Goal: Task Accomplishment & Management: Complete application form

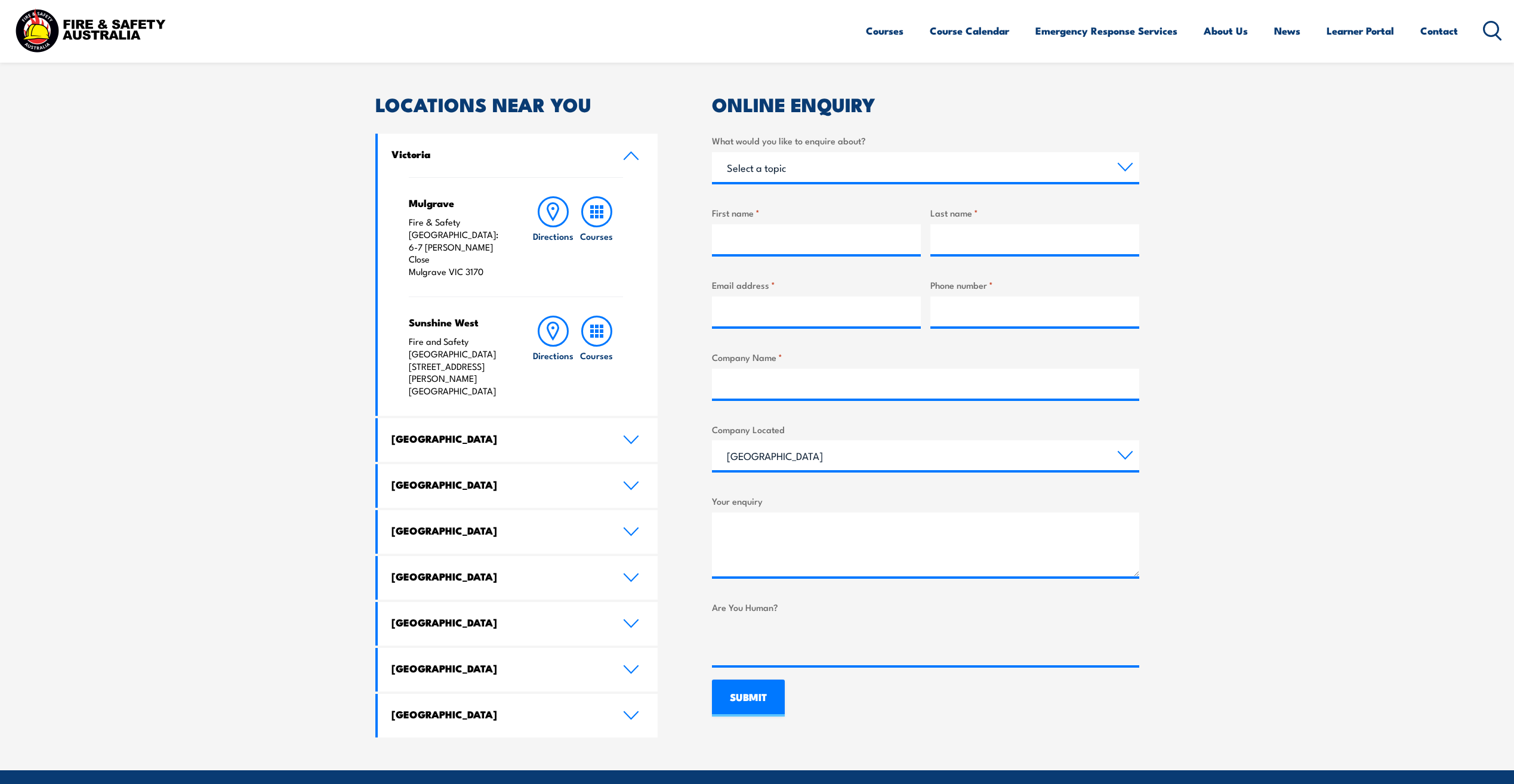
scroll to position [358, 0]
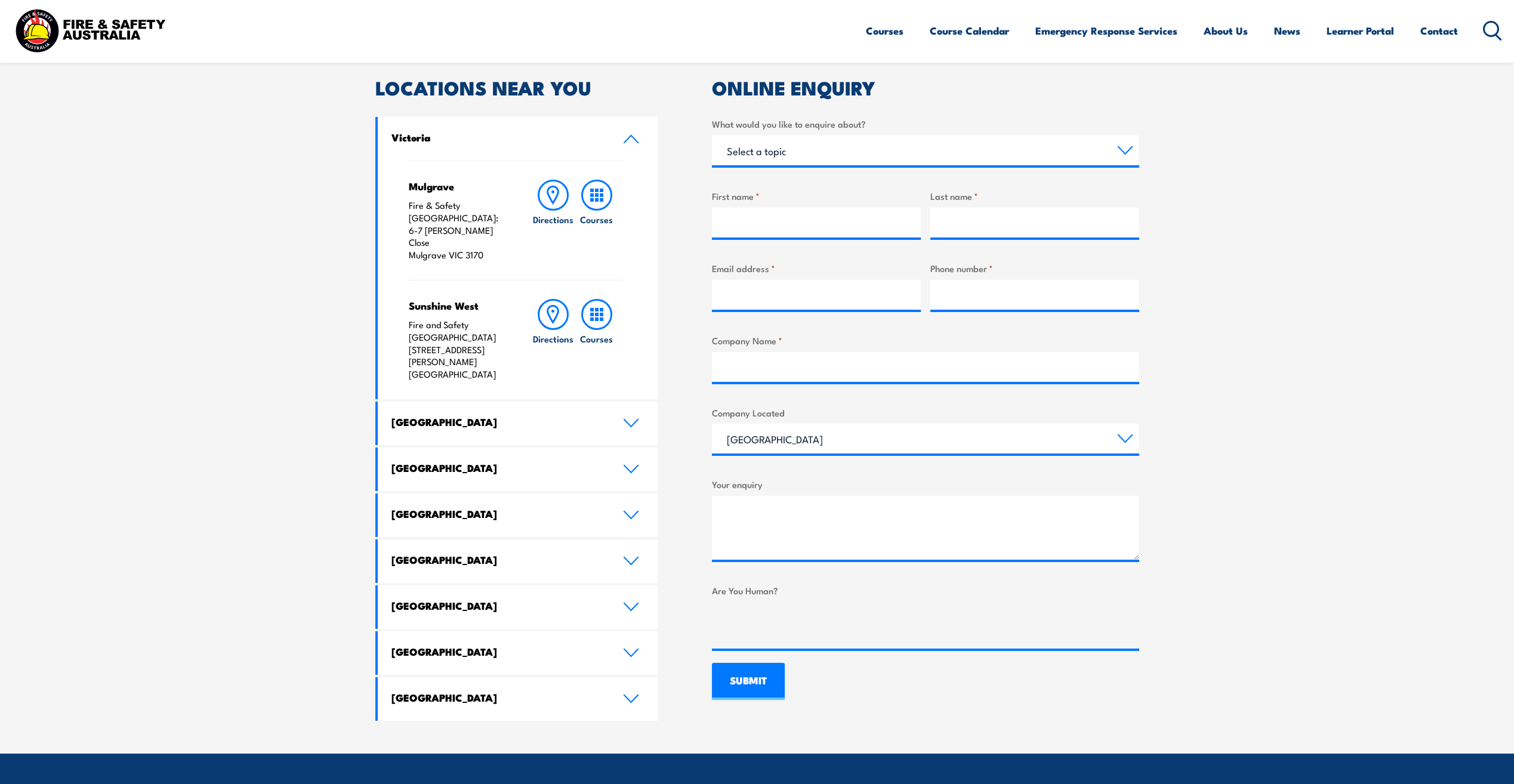
click at [457, 415] on h4 "[GEOGRAPHIC_DATA]" at bounding box center [498, 422] width 214 height 13
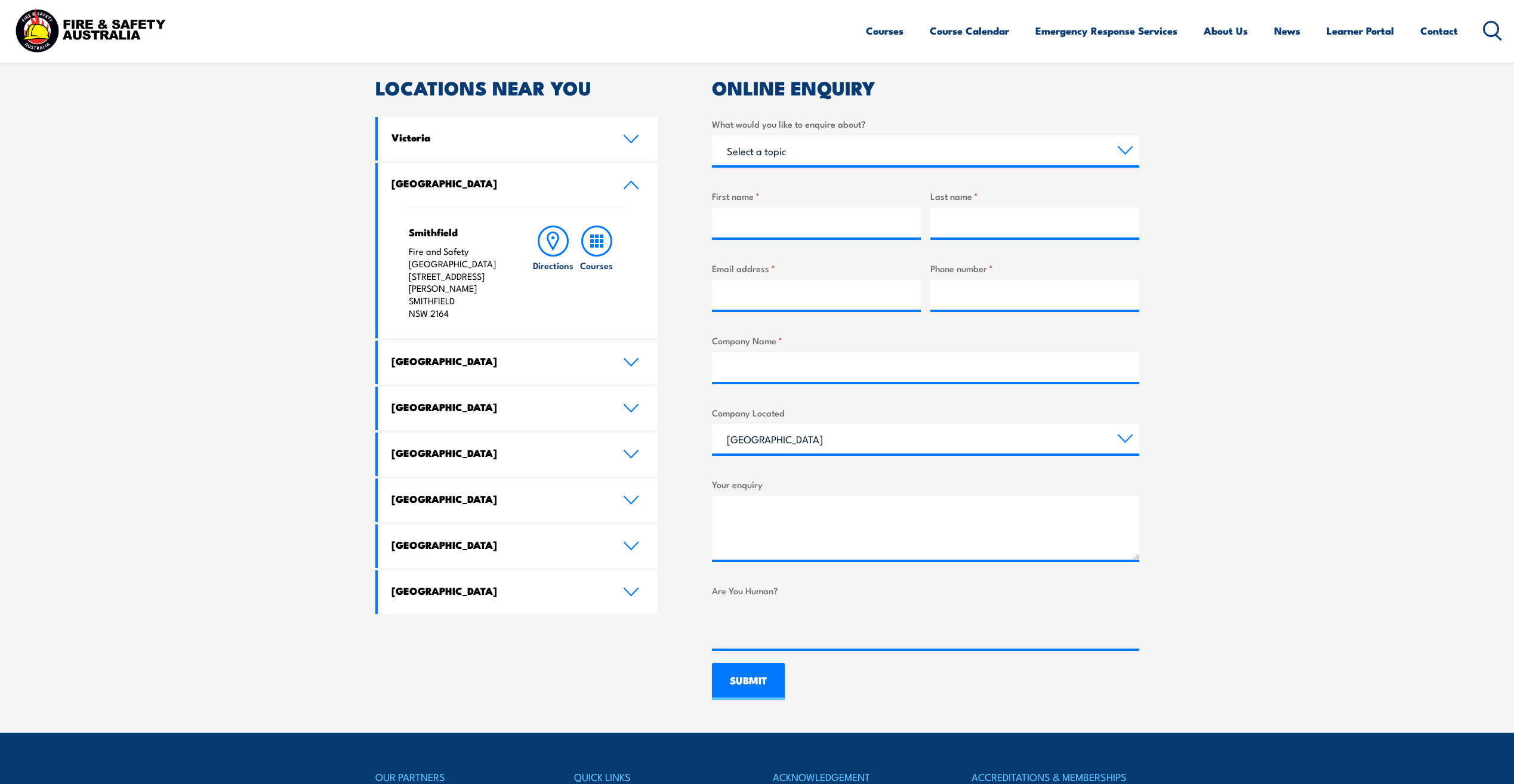
drag, startPoint x: 754, startPoint y: 455, endPoint x: 750, endPoint y: 449, distance: 7.2
click at [754, 453] on div "[GEOGRAPHIC_DATA] [GEOGRAPHIC_DATA] [GEOGRAPHIC_DATA] [GEOGRAPHIC_DATA] [GEOGRA…" at bounding box center [925, 438] width 427 height 30
click at [748, 441] on select "[GEOGRAPHIC_DATA] [GEOGRAPHIC_DATA] [GEOGRAPHIC_DATA] [GEOGRAPHIC_DATA] [GEOGRA…" at bounding box center [925, 438] width 427 height 30
select select "Victoria"
click at [712, 423] on select "[GEOGRAPHIC_DATA] [GEOGRAPHIC_DATA] [GEOGRAPHIC_DATA] [GEOGRAPHIC_DATA] [GEOGRA…" at bounding box center [925, 438] width 427 height 30
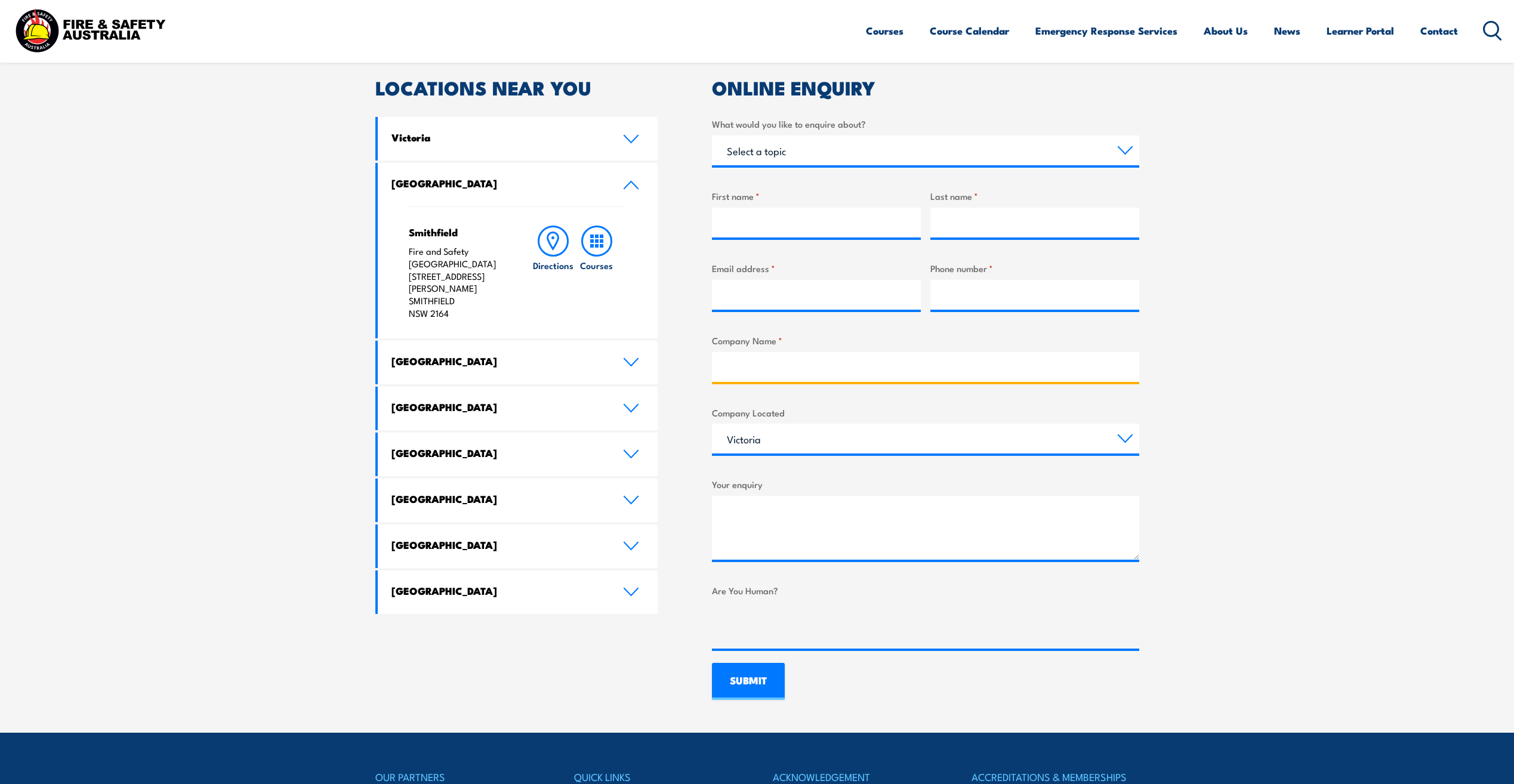
click at [750, 376] on input "Company Name *" at bounding box center [925, 367] width 427 height 30
click at [1330, 323] on section "Speak to a specialist call [PHONE_NUMBER] LOCATIONS NEAR [GEOGRAPHIC_DATA] [GEO…" at bounding box center [757, 358] width 1514 height 749
click at [751, 168] on div "What would you like to enquire about? Select a topic Training Emergency Respons…" at bounding box center [925, 383] width 427 height 531
click at [752, 160] on select "Select a topic Training Emergency Response Services General Enquiry" at bounding box center [925, 150] width 427 height 30
select select "General Enquiry"
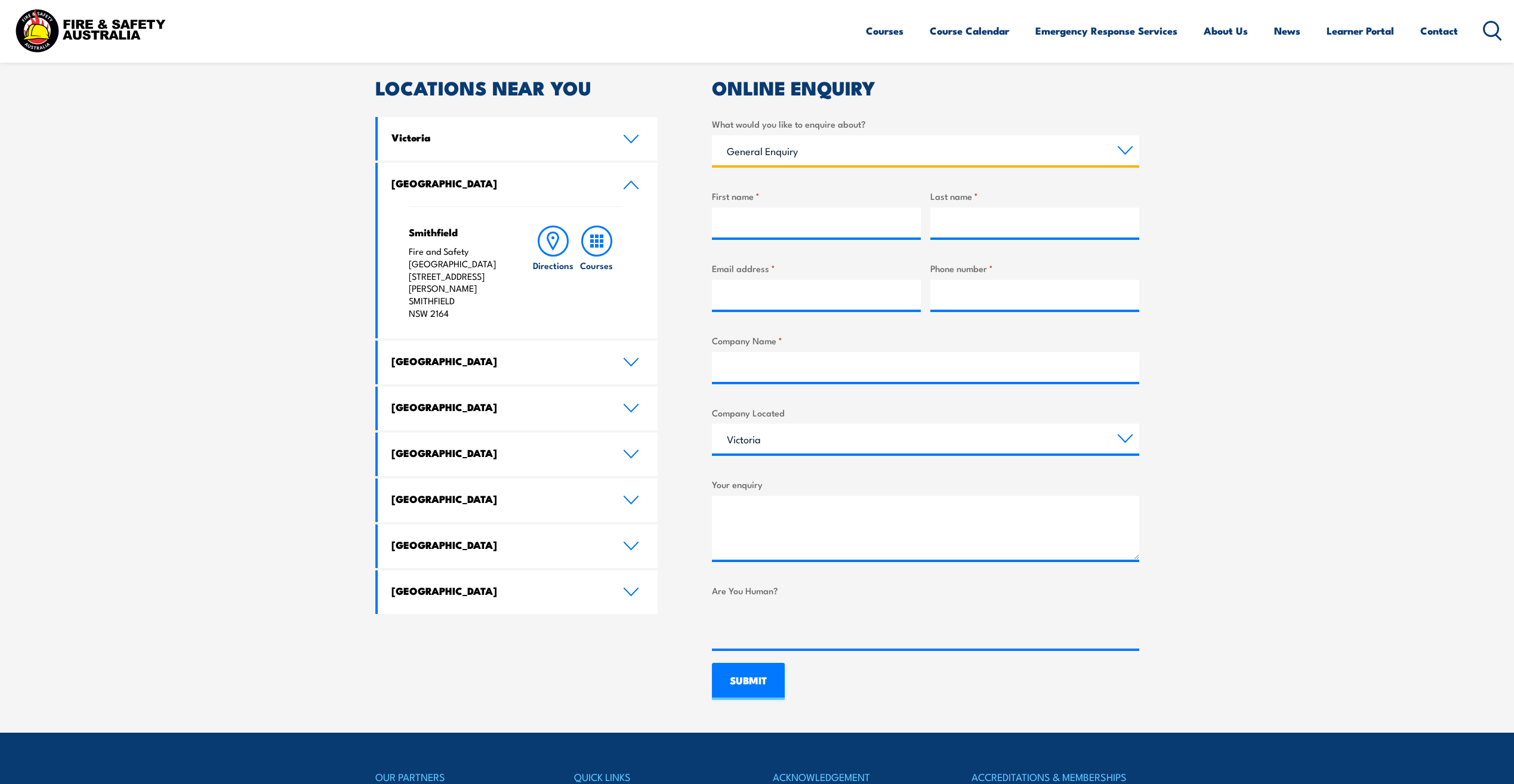
click at [712, 135] on select "Select a topic Training Emergency Response Services General Enquiry" at bounding box center [925, 150] width 427 height 30
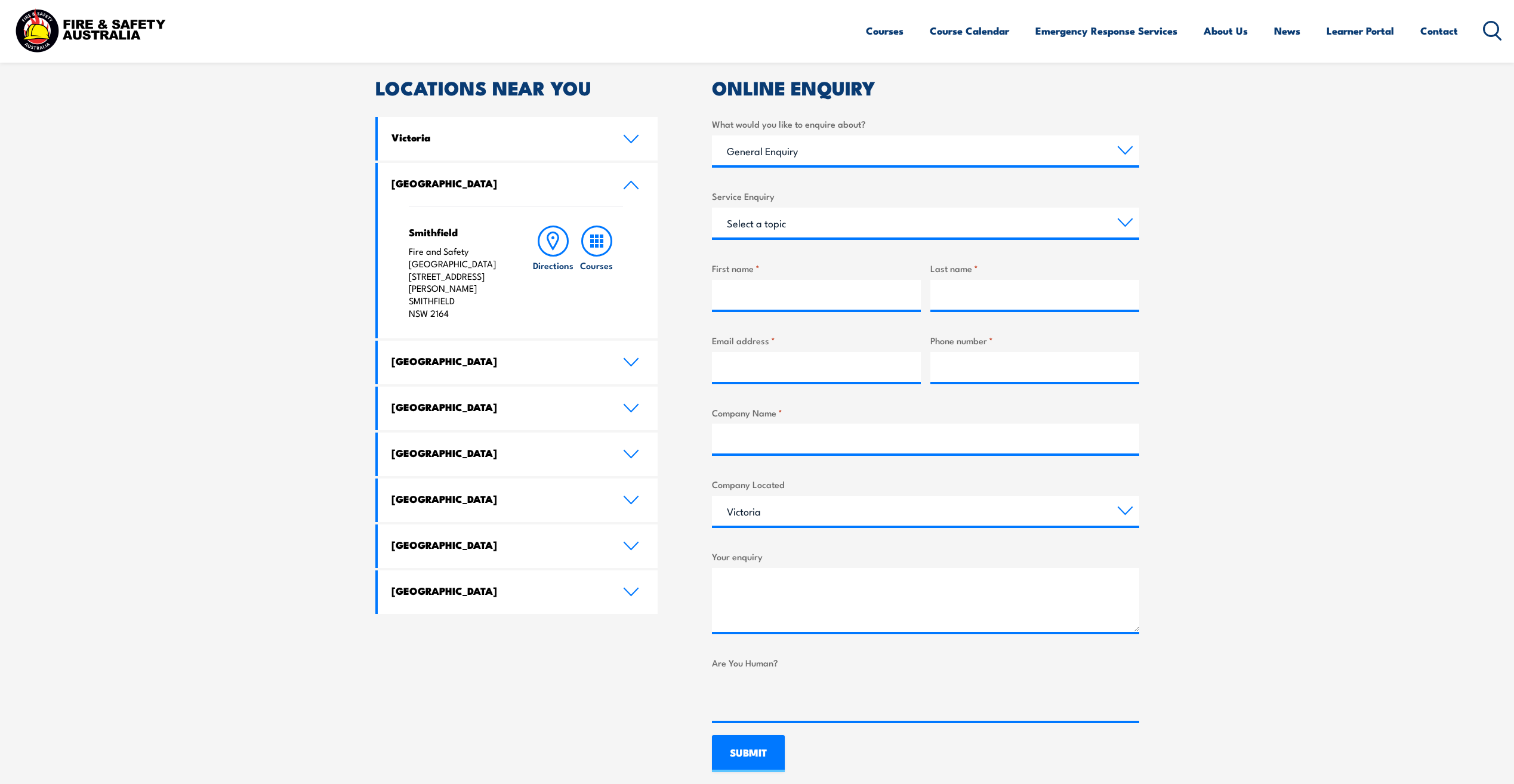
click at [753, 237] on div "Select a topic Assistance in completing an online enrolment booking Request a c…" at bounding box center [925, 222] width 427 height 30
click at [757, 225] on select "Select a topic Assistance in completing an online enrolment booking Request a c…" at bounding box center [925, 222] width 427 height 30
select select "Pay an invoice or obtain a copy of an invoice"
click at [712, 207] on select "Select a topic Assistance in completing an online enrolment booking Request a c…" at bounding box center [925, 222] width 427 height 30
click at [776, 289] on input "First name *" at bounding box center [816, 295] width 209 height 30
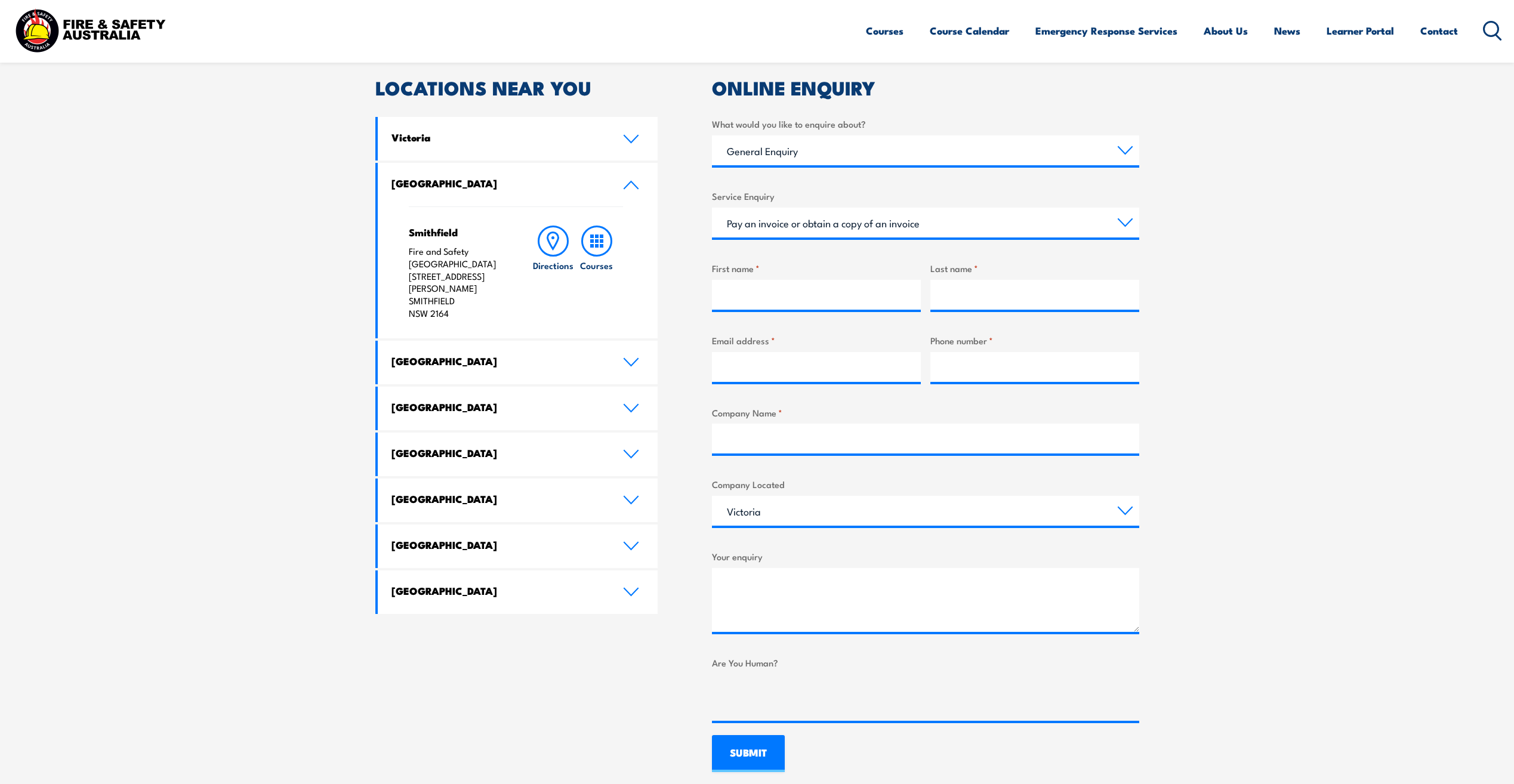
click at [1161, 259] on section "Speak to a specialist call [PHONE_NUMBER] LOCATIONS NEAR [GEOGRAPHIC_DATA] [GEO…" at bounding box center [757, 394] width 1514 height 821
